Goal: Entertainment & Leisure: Consume media (video, audio)

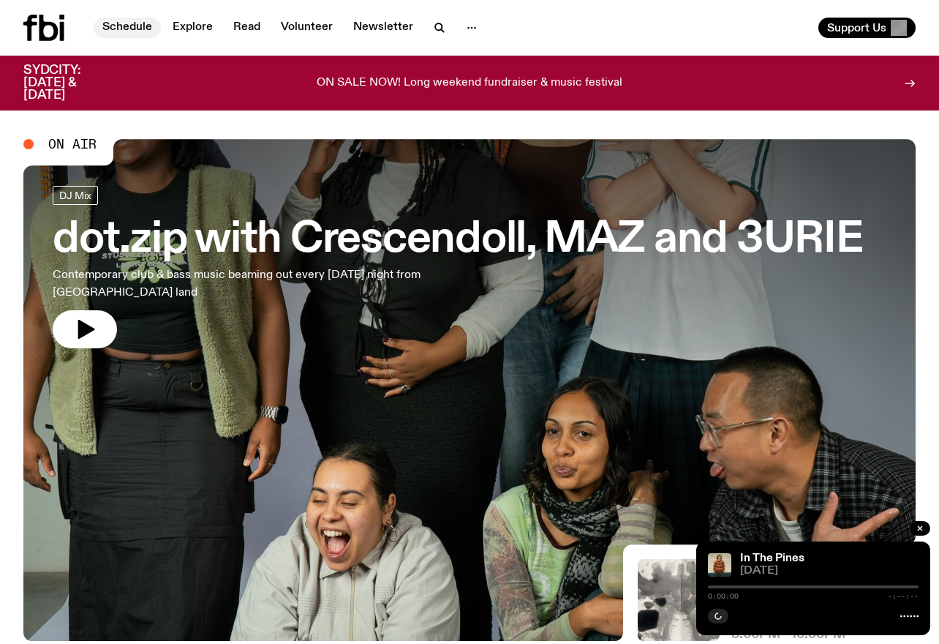
click at [141, 30] on link "Schedule" at bounding box center [127, 28] width 67 height 20
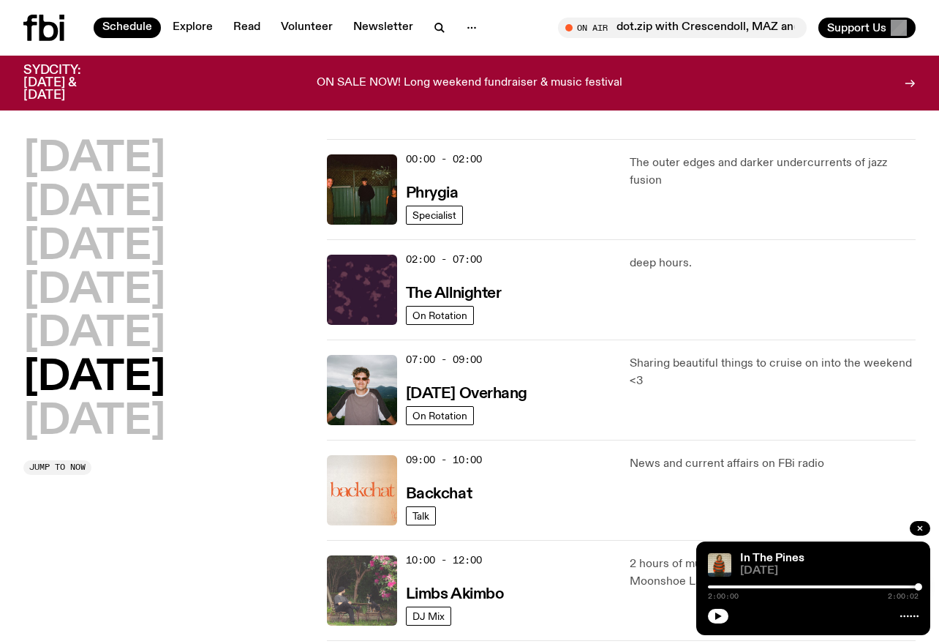
click at [361, 585] on img at bounding box center [362, 590] width 70 height 70
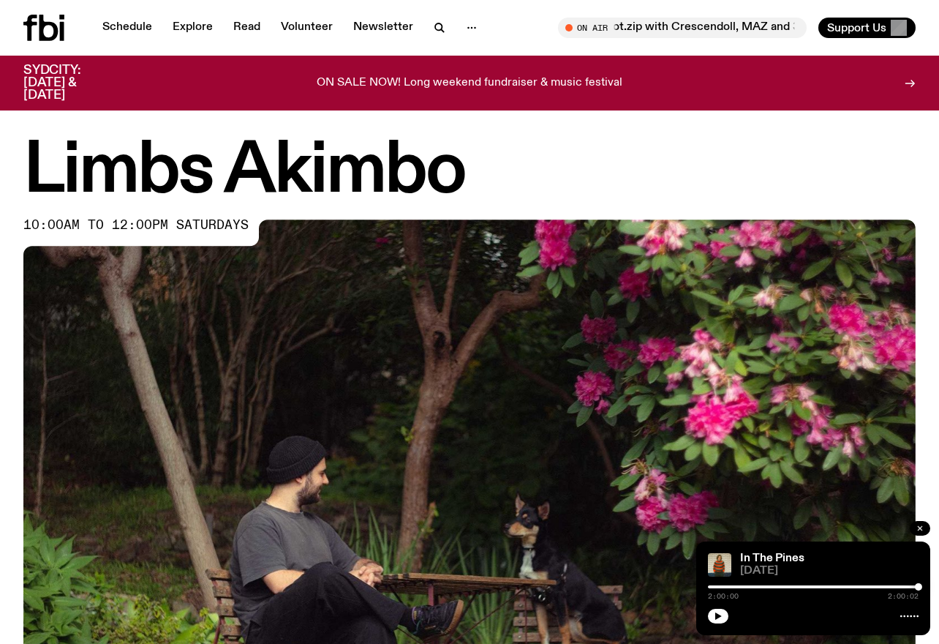
click at [927, 526] on button "button" at bounding box center [920, 528] width 20 height 15
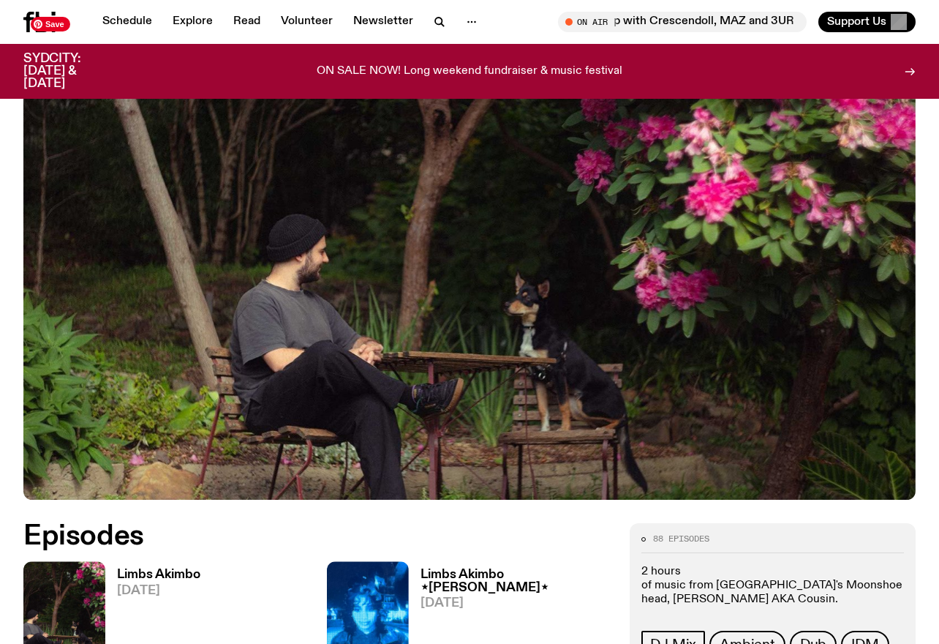
scroll to position [222, 0]
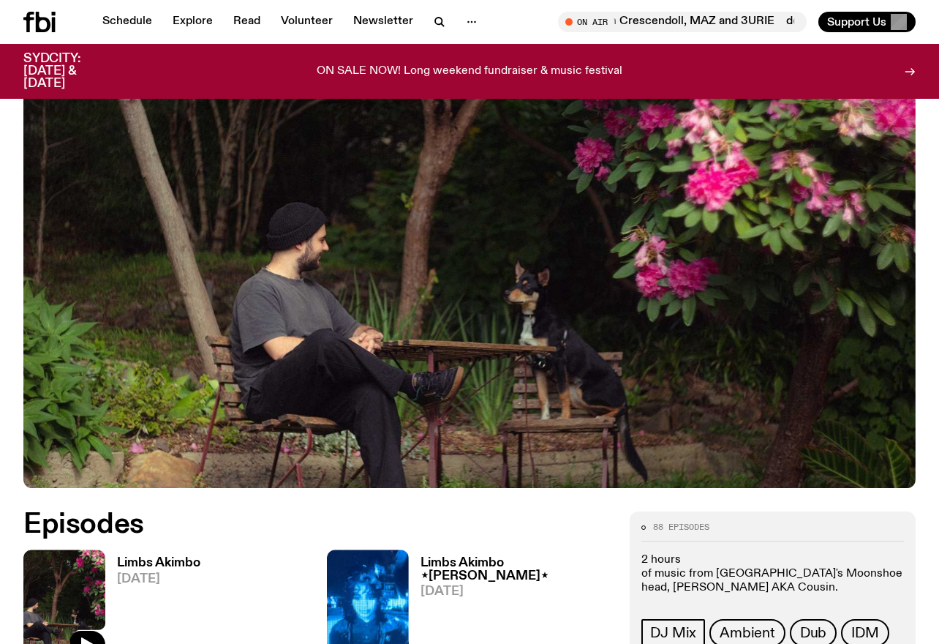
click at [44, 588] on img at bounding box center [64, 603] width 82 height 109
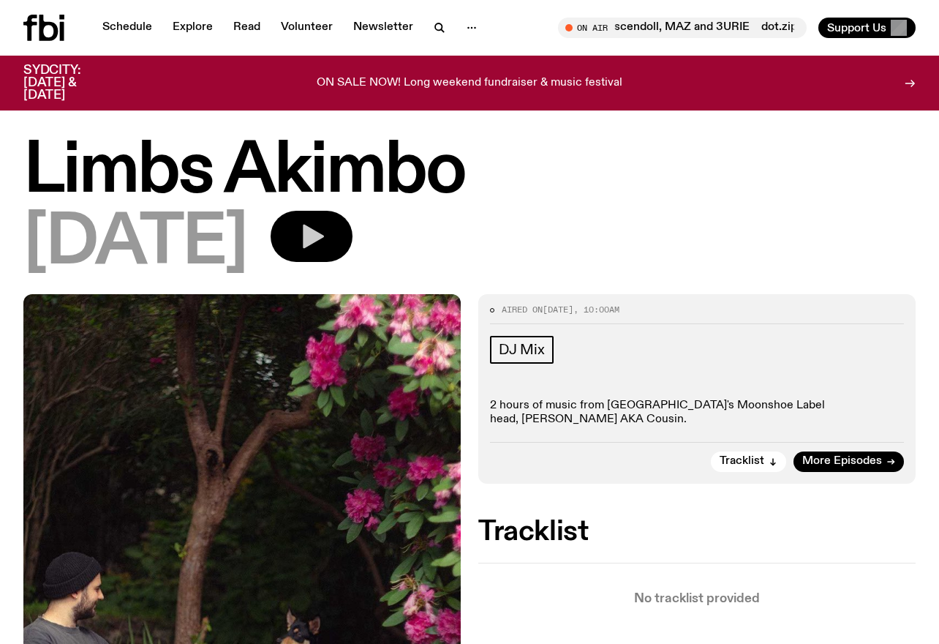
click at [324, 235] on icon "button" at bounding box center [313, 237] width 21 height 24
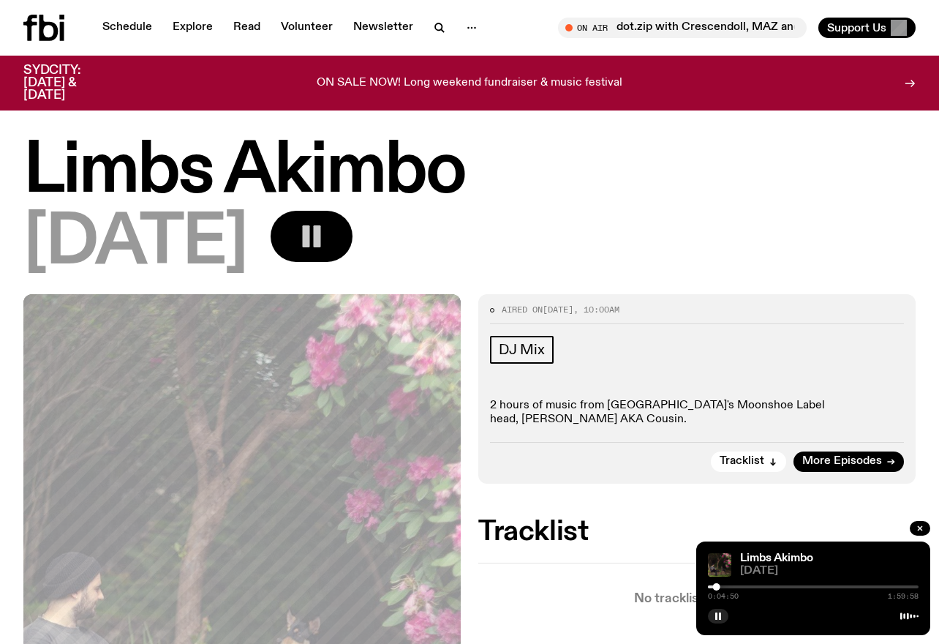
click at [784, 241] on div "[DATE]" at bounding box center [469, 244] width 892 height 66
